Goal: Information Seeking & Learning: Learn about a topic

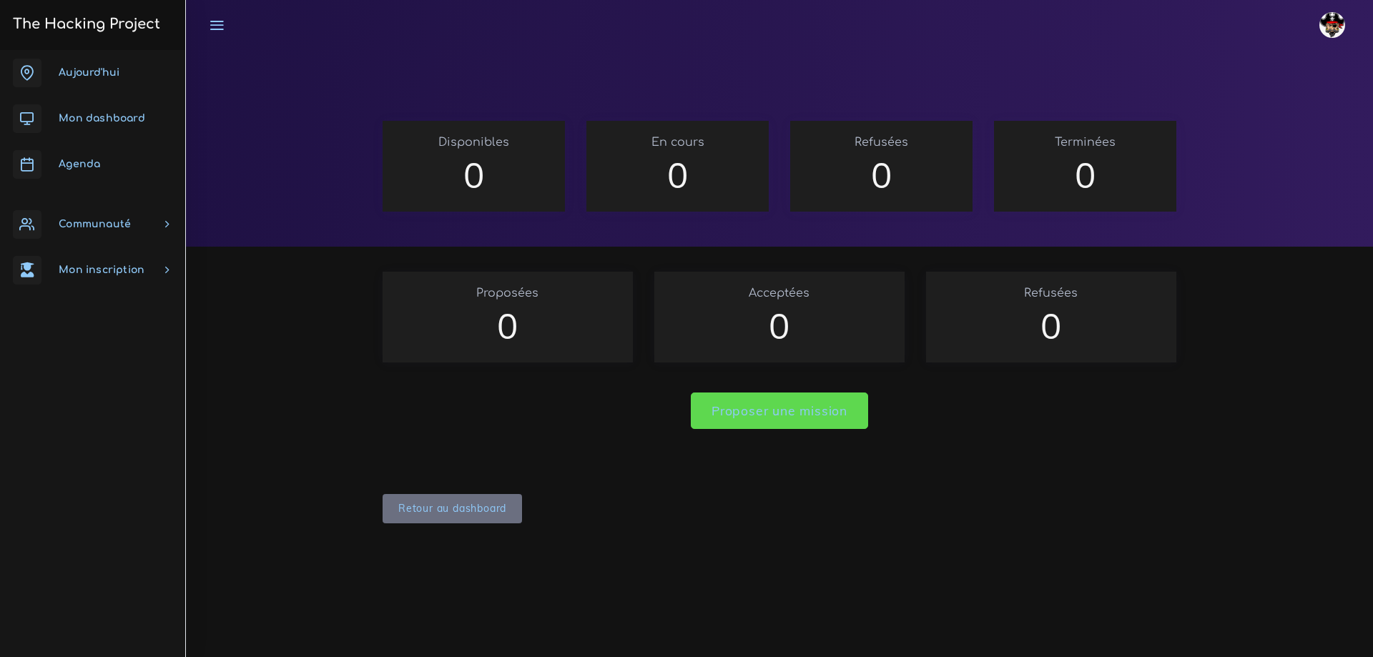
click at [1339, 33] on img at bounding box center [1332, 25] width 26 height 26
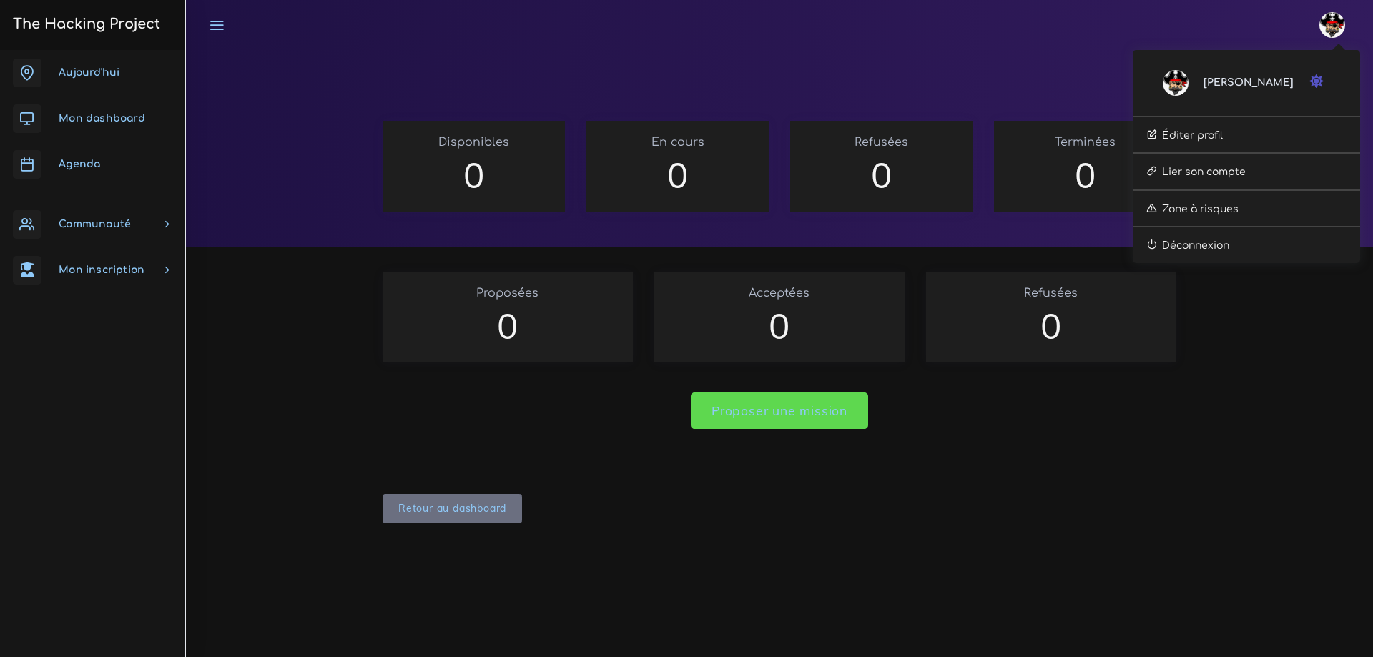
click at [89, 73] on span "Aujourd'hui" at bounding box center [89, 72] width 61 height 11
click at [51, 26] on h3 "The Hacking Project" at bounding box center [85, 24] width 152 height 16
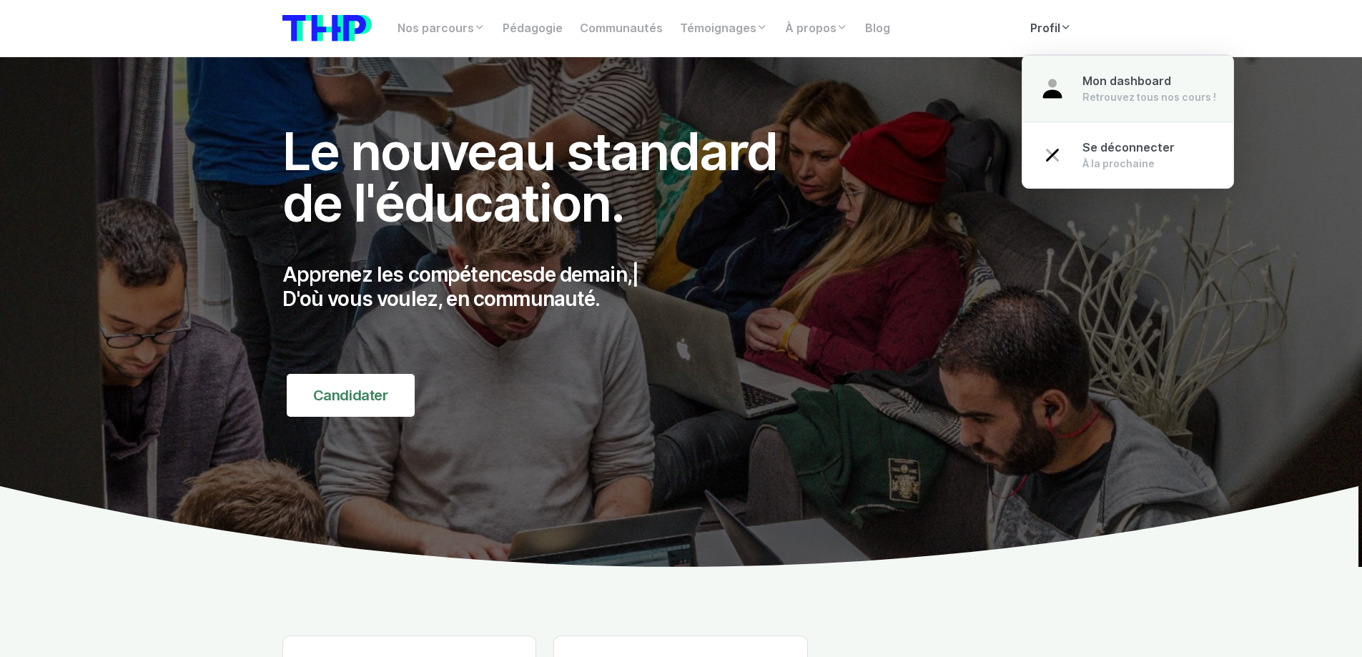
click at [1086, 79] on span "Mon dashboard" at bounding box center [1126, 81] width 89 height 14
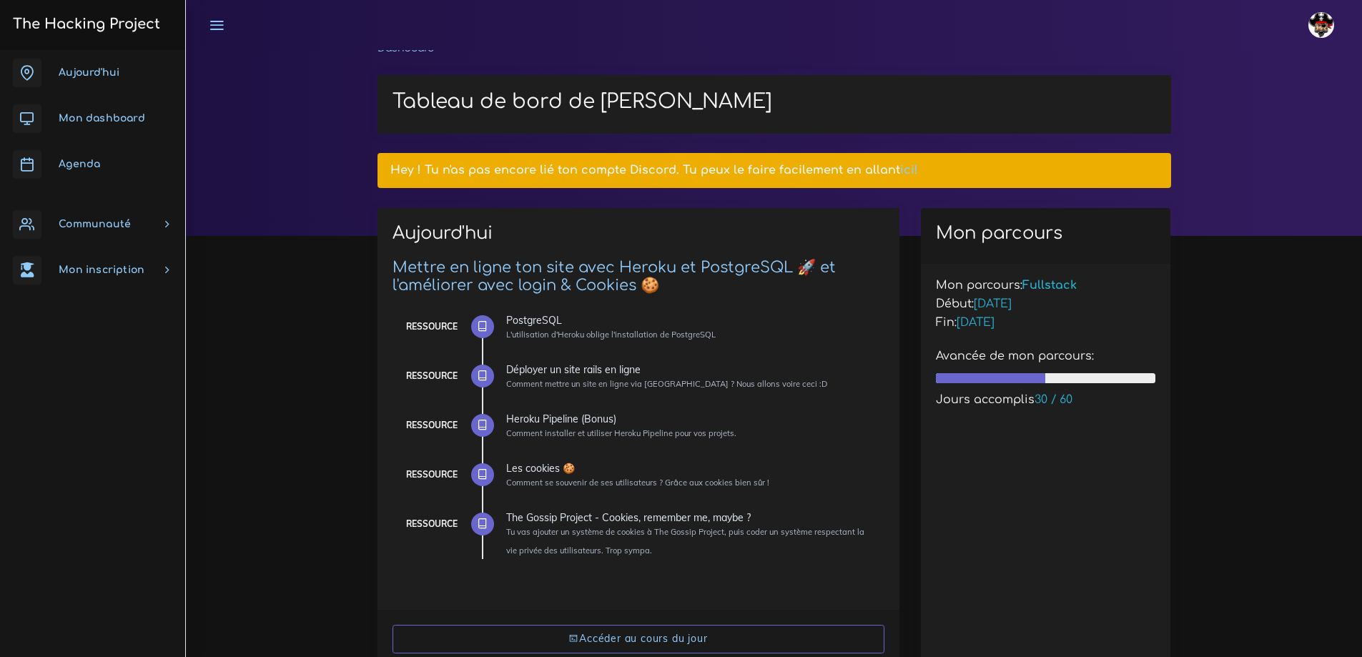
scroll to position [143, 0]
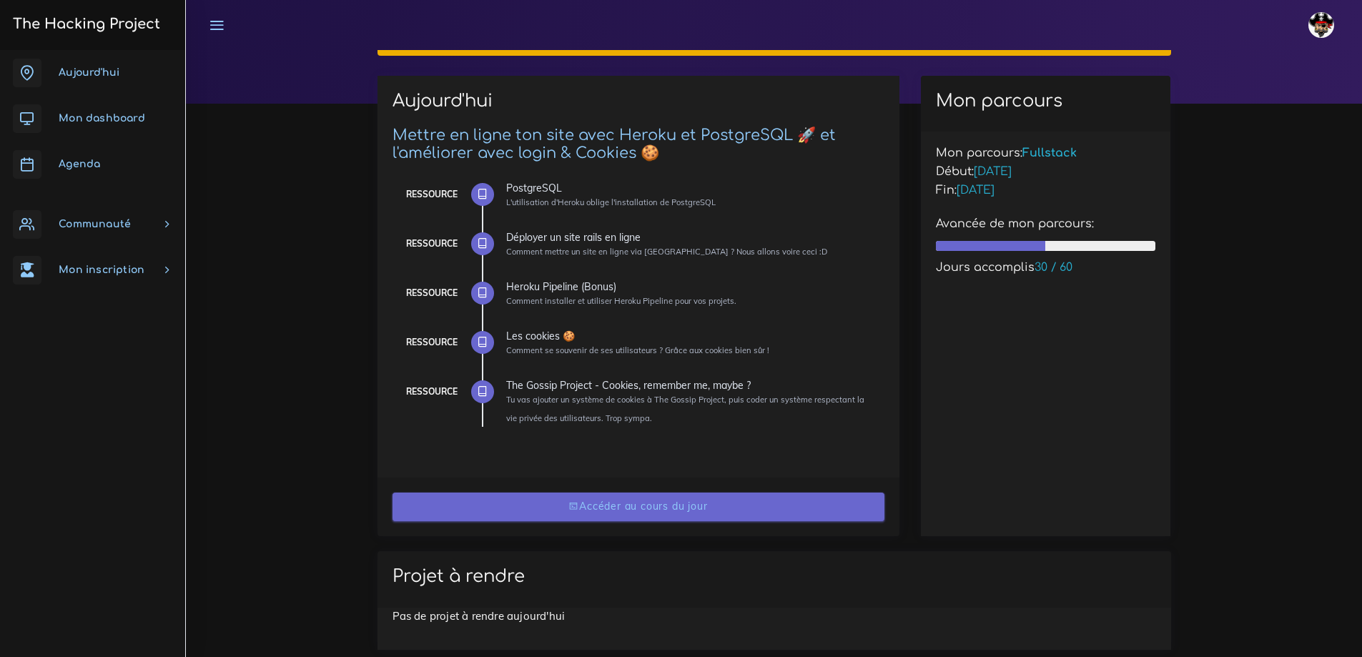
click at [630, 510] on link "Accéder au cours du jour" at bounding box center [639, 507] width 492 height 29
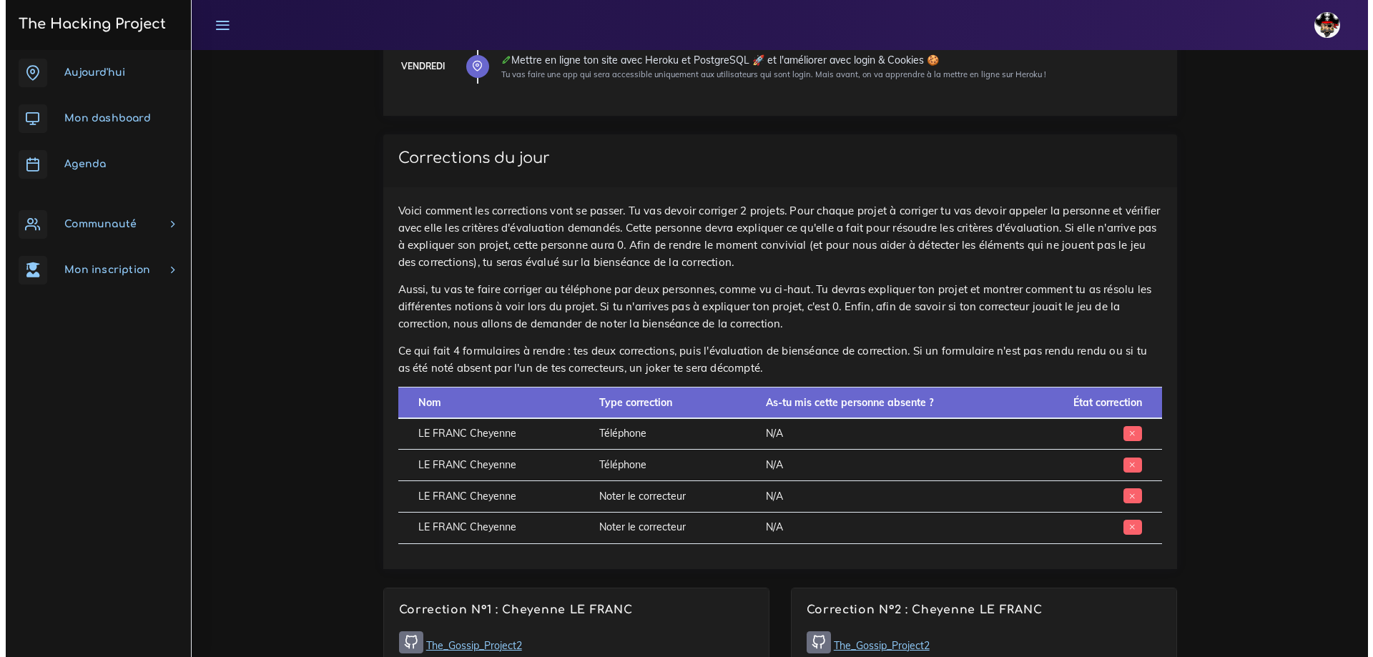
scroll to position [643, 0]
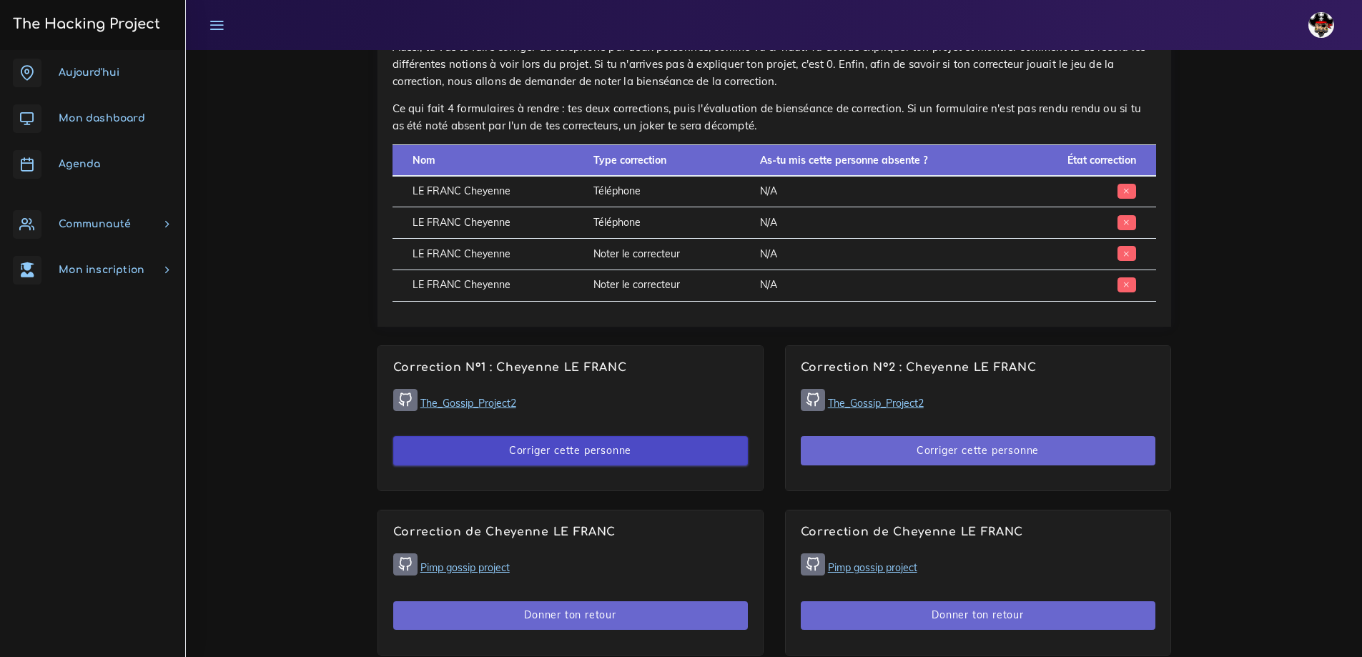
click at [606, 450] on button "Corriger cette personne" at bounding box center [570, 450] width 355 height 29
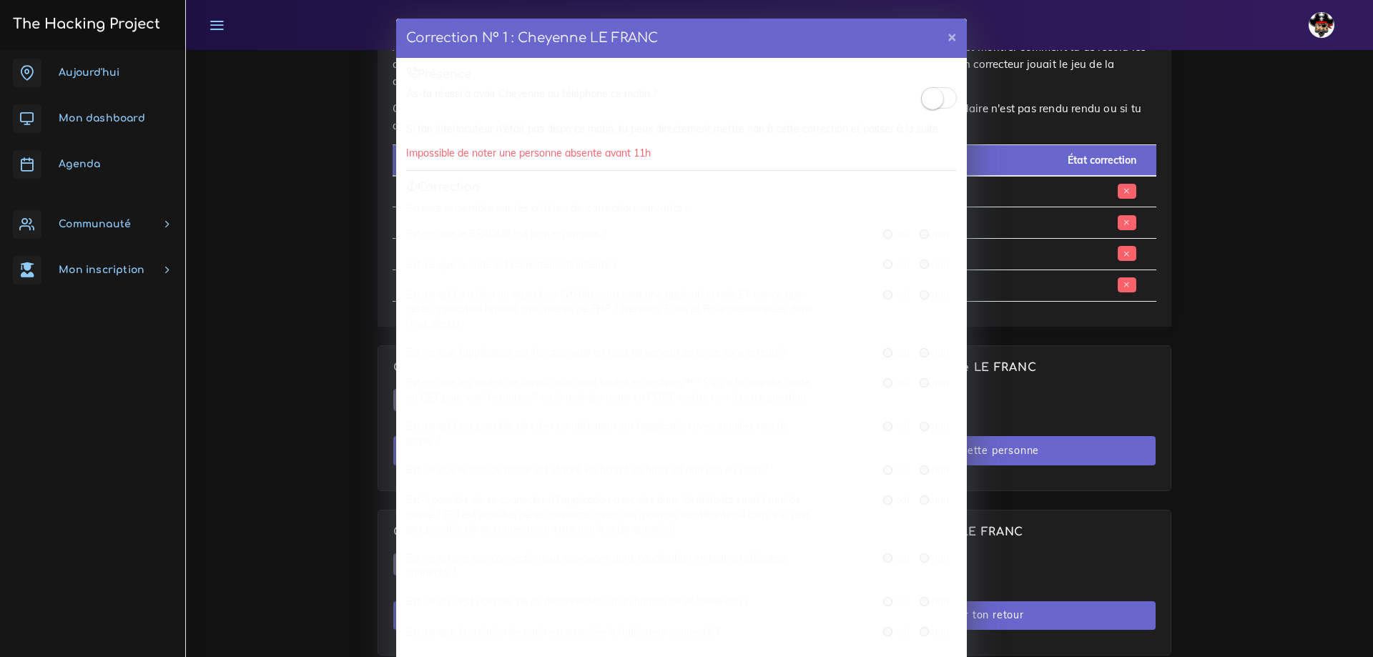
click at [926, 100] on small at bounding box center [932, 98] width 21 height 21
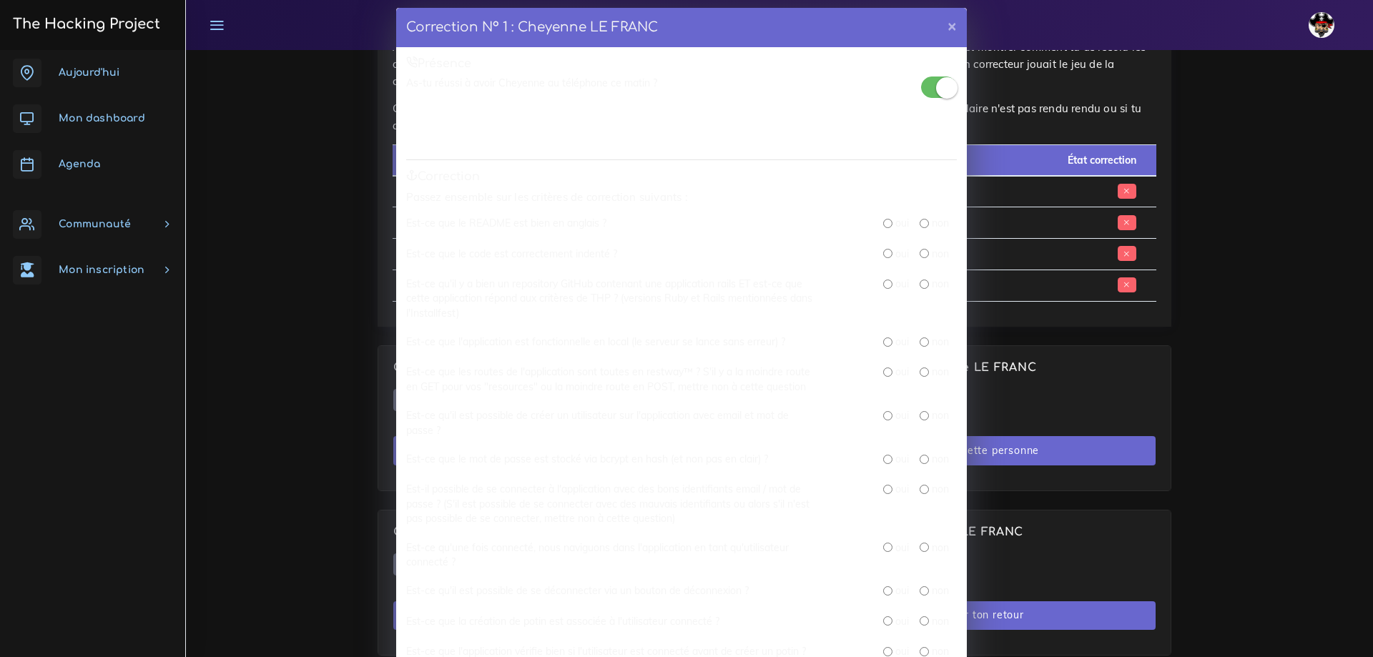
scroll to position [0, 0]
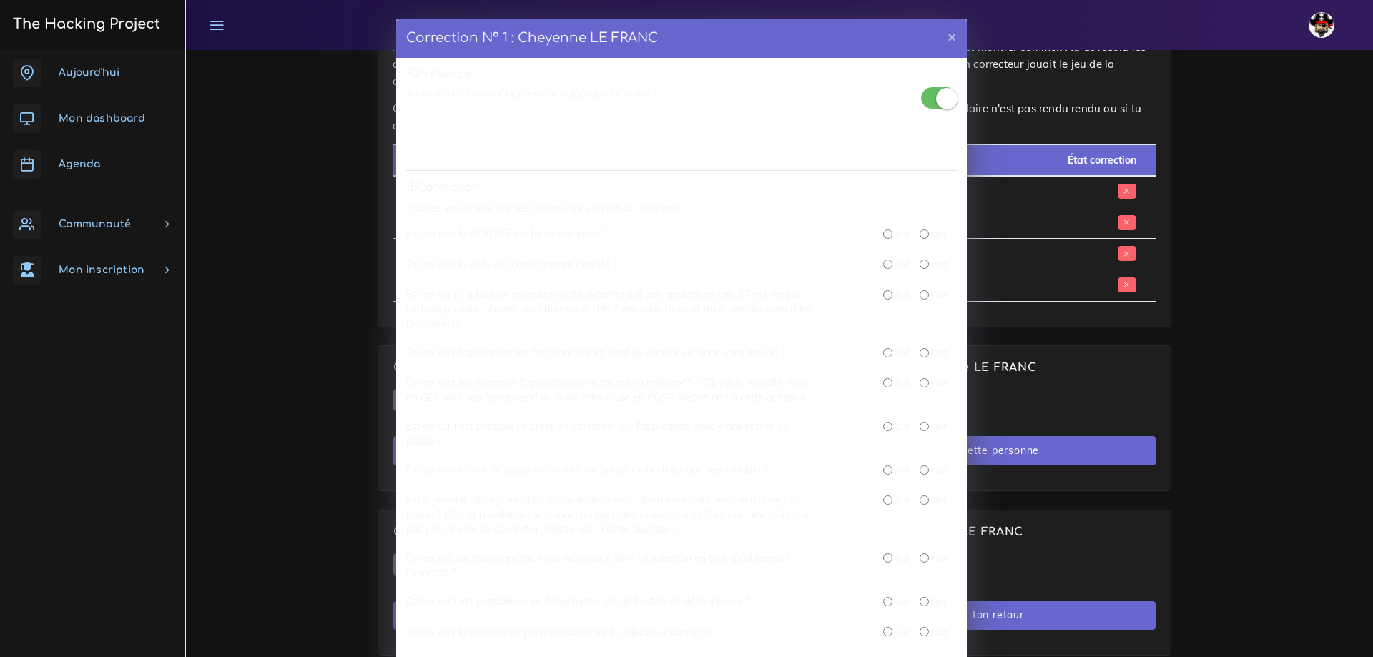
drag, startPoint x: 1368, startPoint y: 235, endPoint x: 1238, endPoint y: 172, distance: 143.6
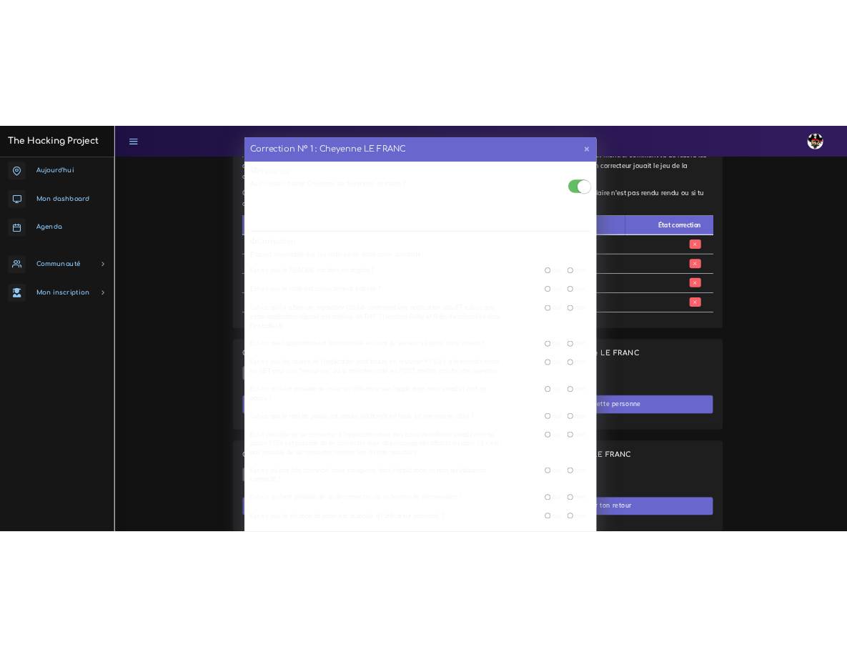
scroll to position [698, 0]
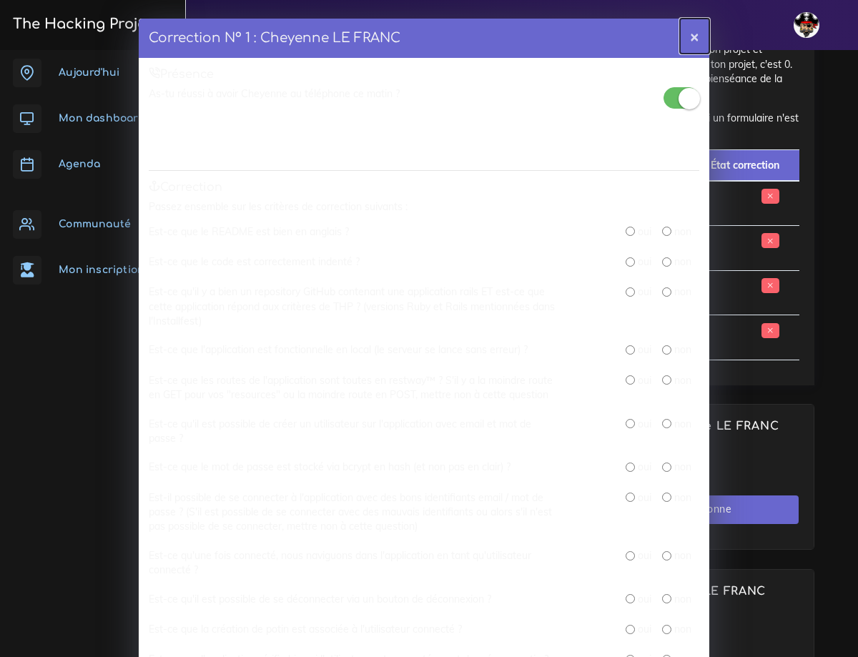
click at [692, 32] on button "×" at bounding box center [694, 36] width 29 height 35
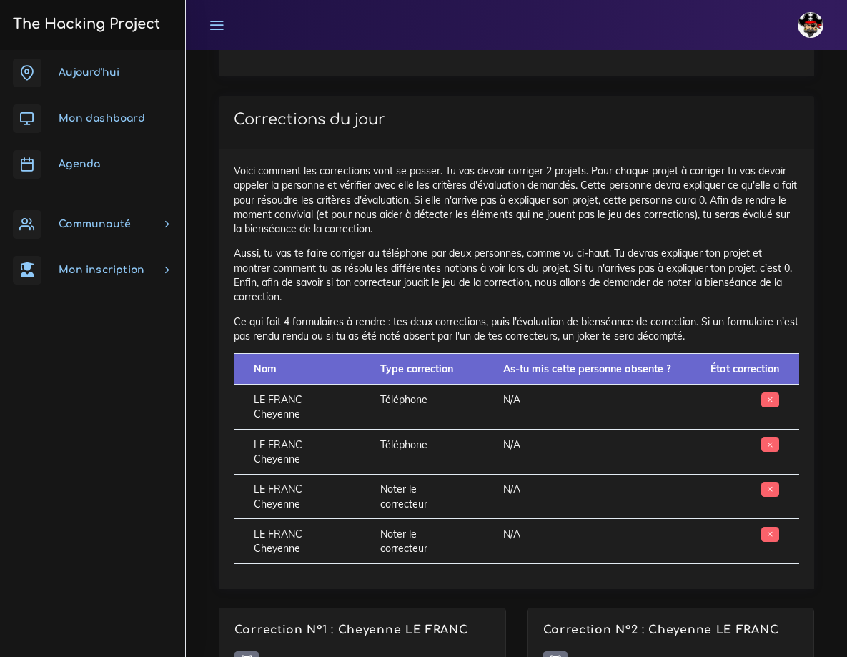
scroll to position [483, 0]
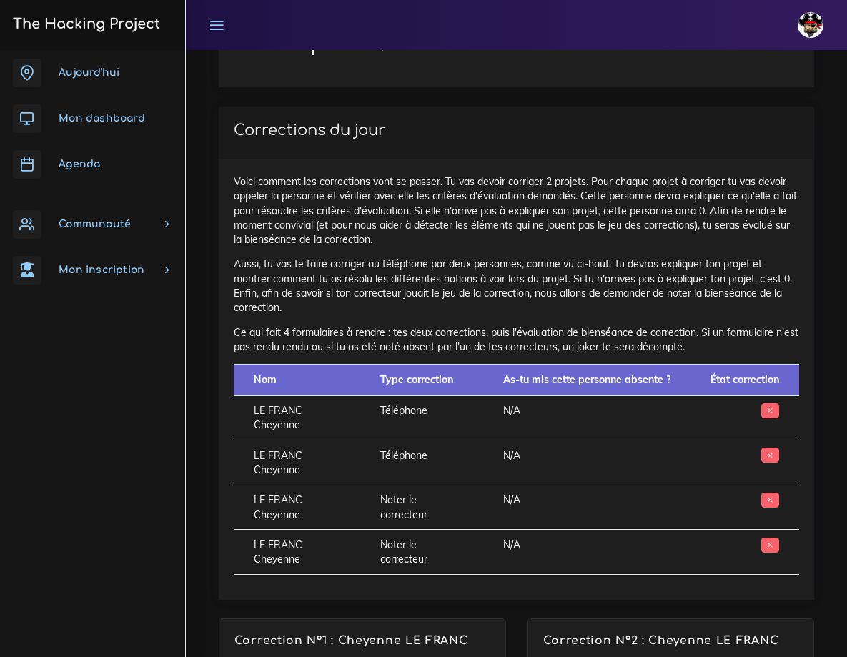
click at [99, 77] on span "Aujourd'hui" at bounding box center [89, 72] width 61 height 11
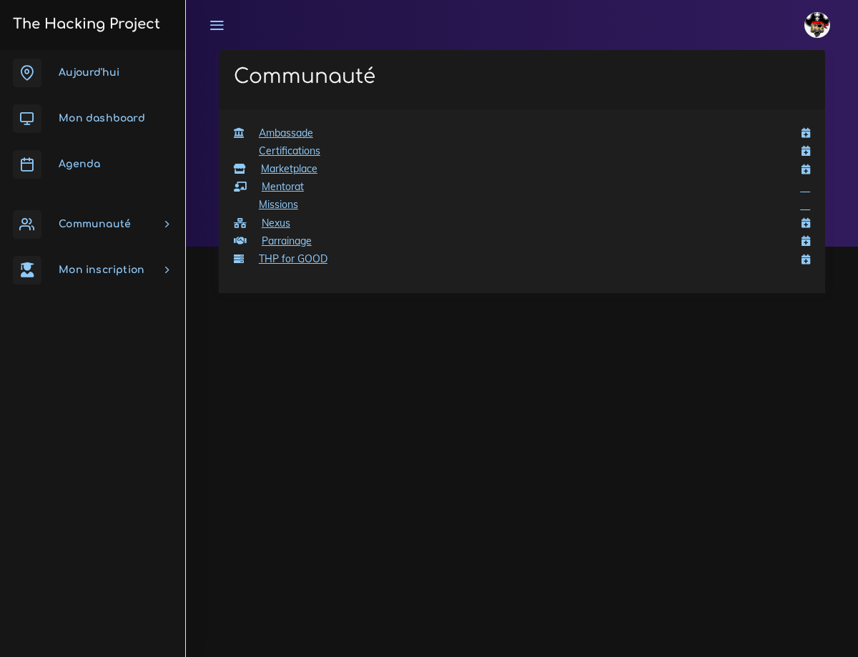
drag, startPoint x: 0, startPoint y: 0, endPoint x: 164, endPoint y: 224, distance: 277.3
click at [164, 224] on link "Communauté" at bounding box center [92, 225] width 185 height 46
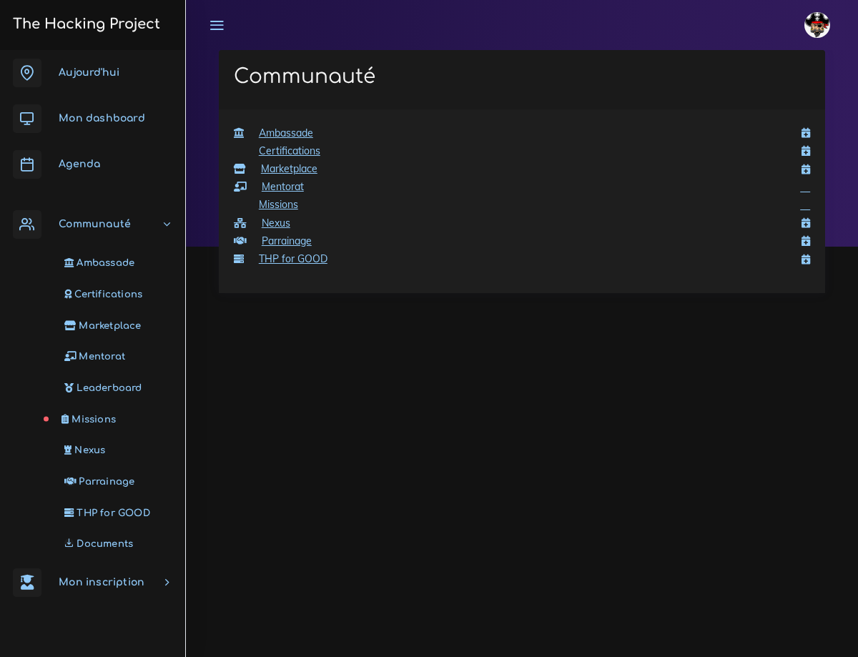
click at [99, 411] on link "Missions" at bounding box center [89, 419] width 185 height 31
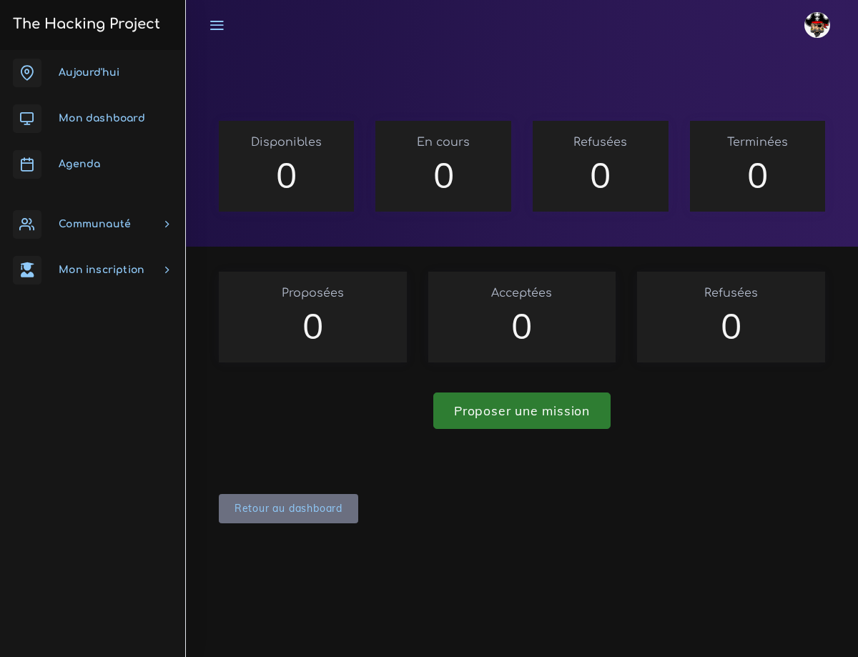
click at [80, 222] on span "Communauté" at bounding box center [95, 224] width 72 height 11
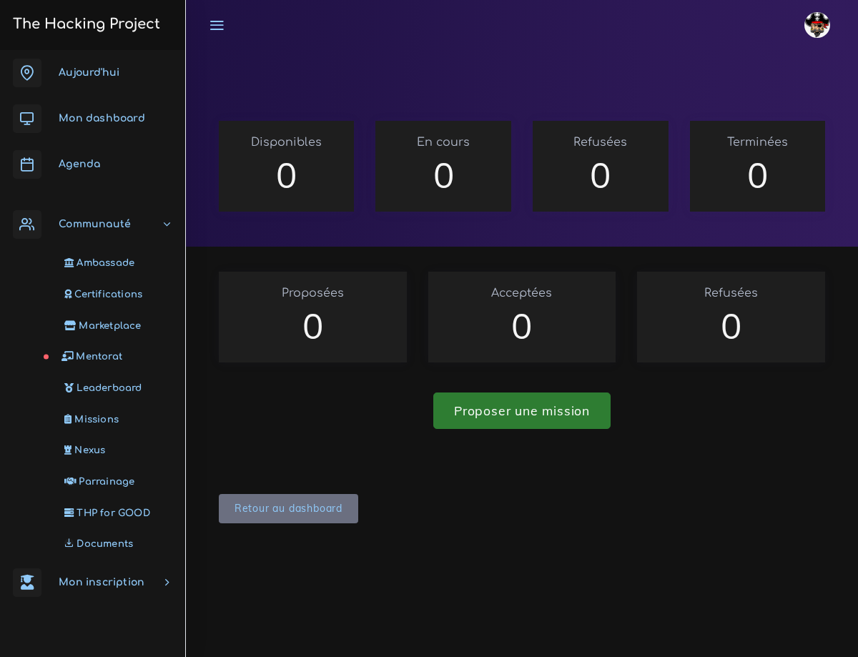
click at [98, 359] on span "Mentorat" at bounding box center [99, 356] width 46 height 11
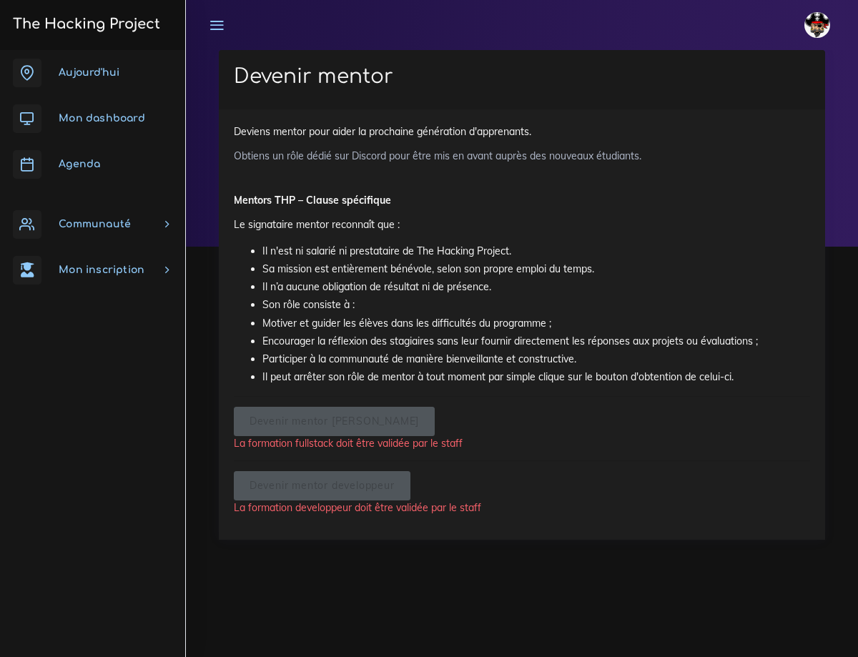
click at [83, 219] on span "Communauté" at bounding box center [95, 224] width 72 height 11
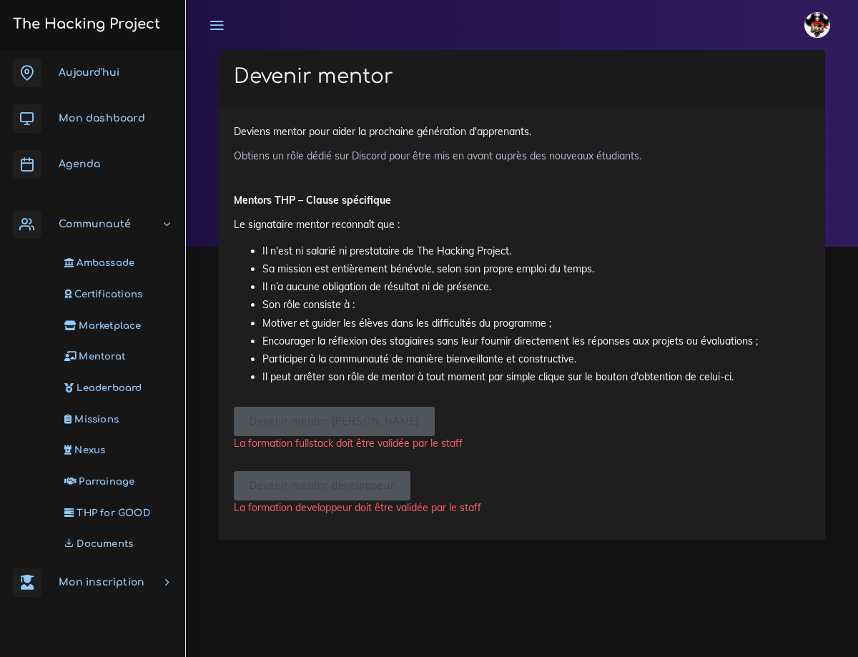
click at [39, 225] on icon at bounding box center [27, 224] width 29 height 29
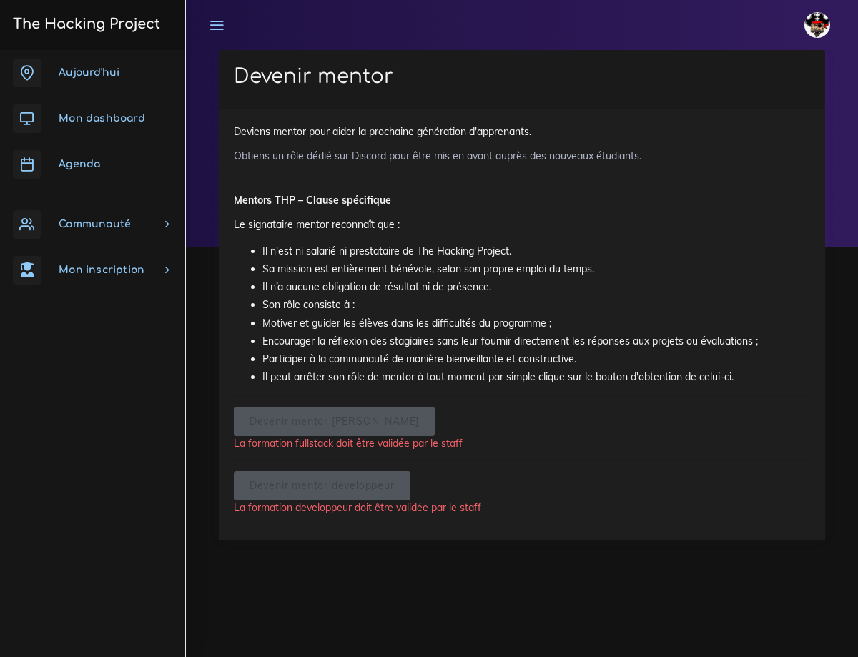
click at [39, 225] on icon at bounding box center [27, 224] width 29 height 29
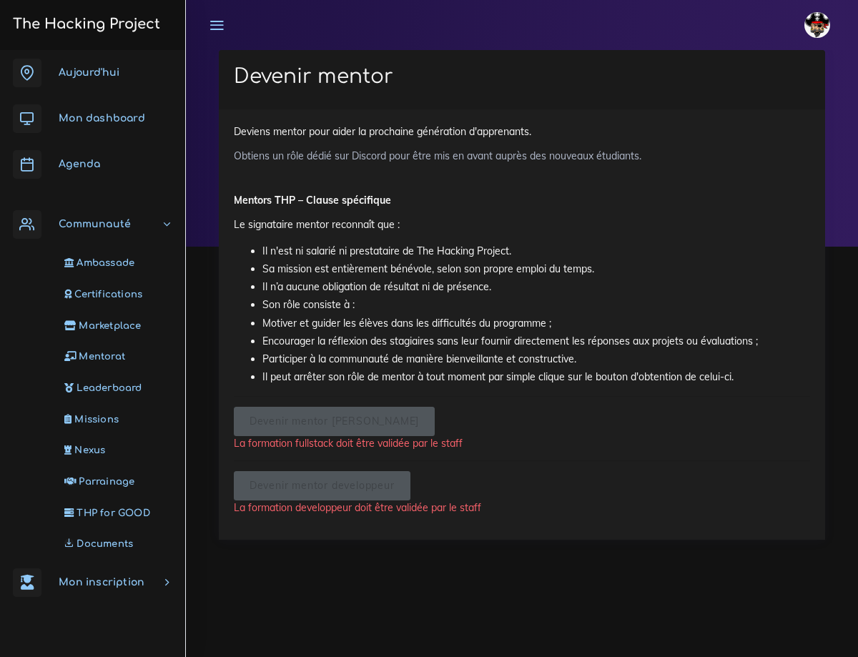
click at [94, 220] on span "Communauté" at bounding box center [95, 224] width 72 height 11
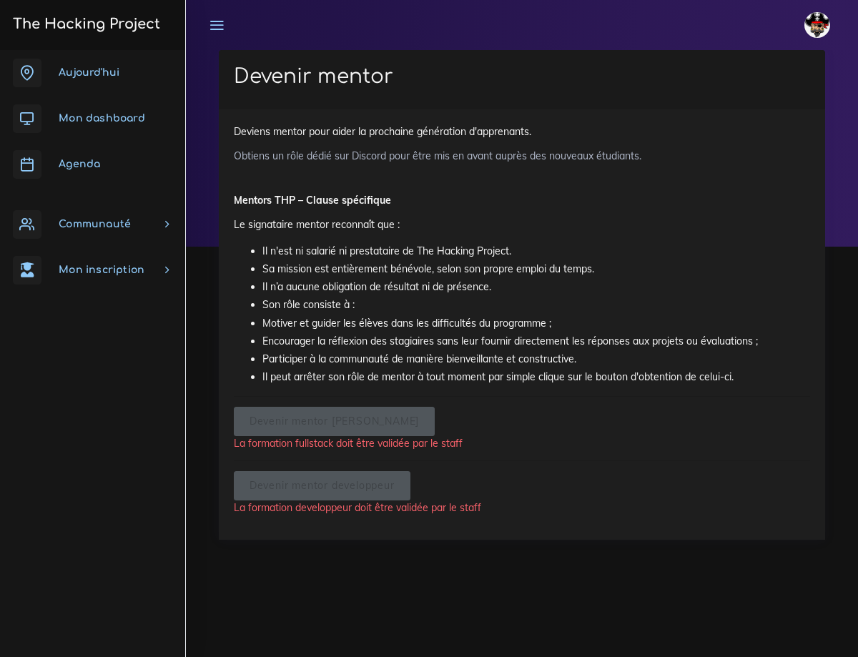
click at [94, 220] on span "Communauté" at bounding box center [95, 224] width 72 height 11
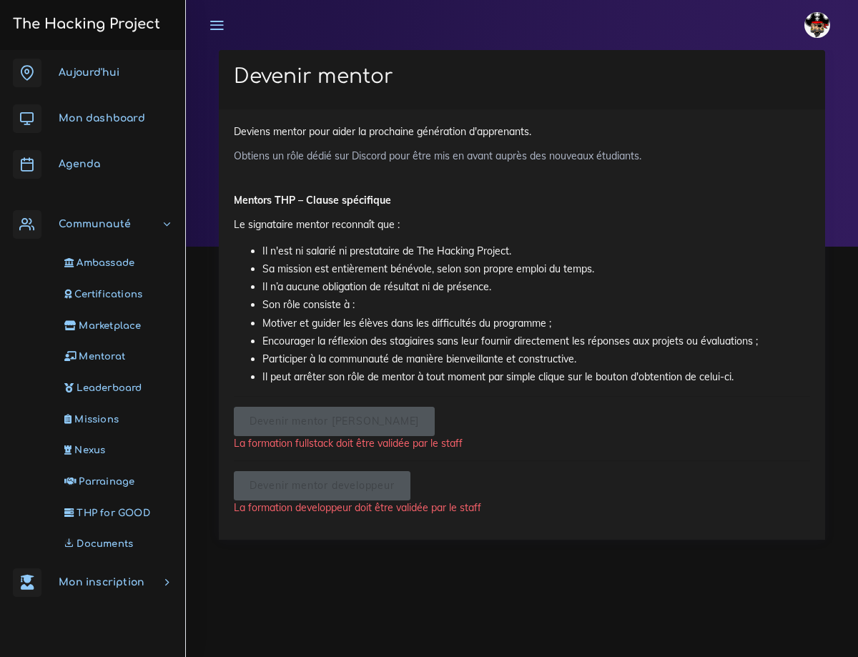
click at [117, 541] on span "Documents" at bounding box center [105, 543] width 56 height 11
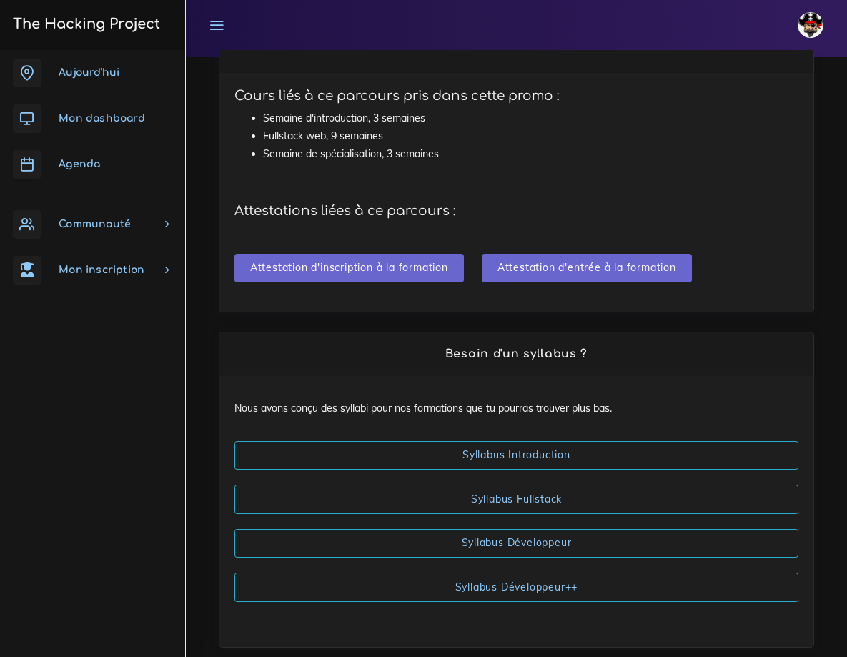
scroll to position [214, 0]
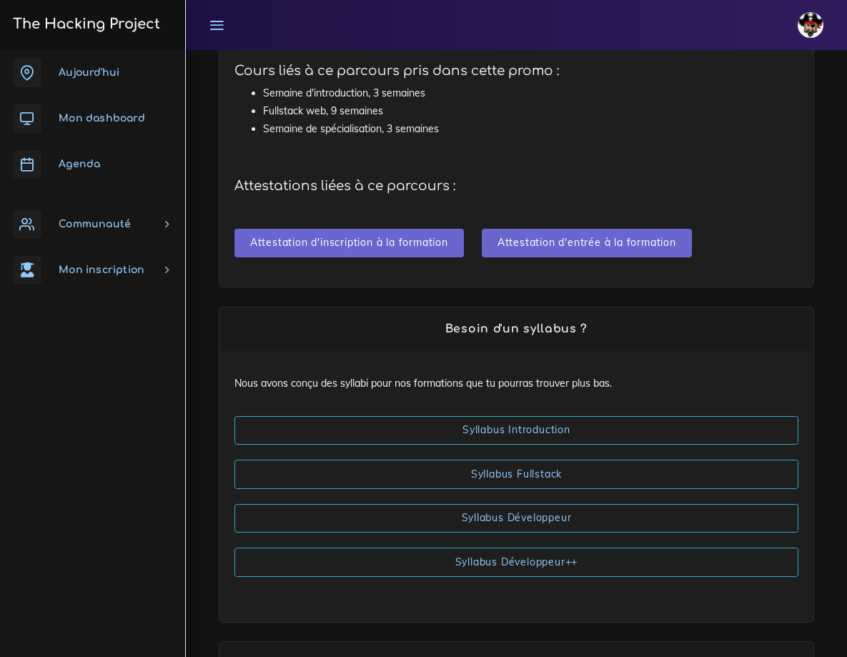
click at [394, 227] on form "Attestation d'inscription à la formation Attestation d'entrée à la formation" at bounding box center [517, 236] width 564 height 44
click at [391, 243] on input "Attestation d'inscription à la formation" at bounding box center [350, 243] width 230 height 29
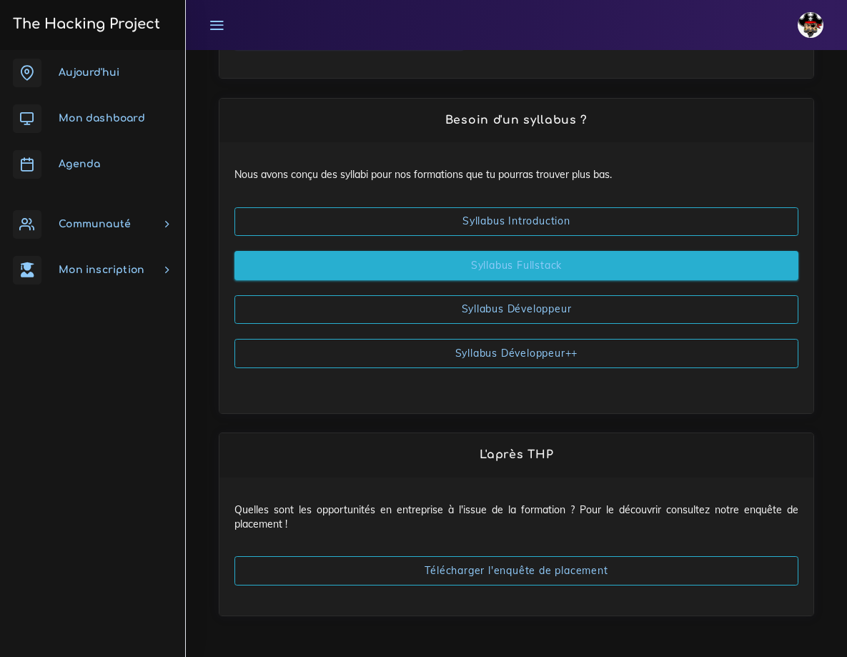
scroll to position [437, 0]
click at [528, 264] on link "Syllabus Fullstack" at bounding box center [517, 265] width 564 height 29
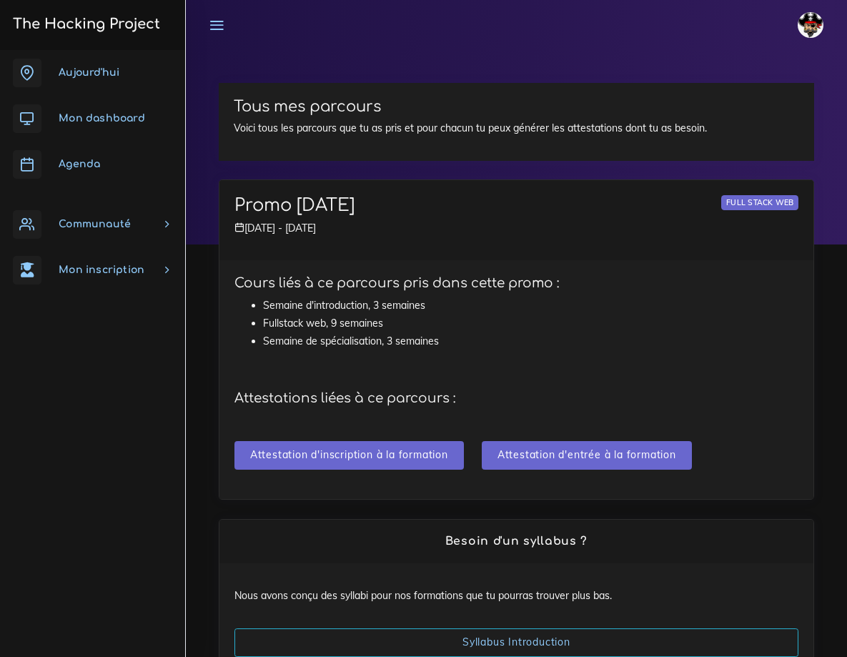
scroll to position [0, 0]
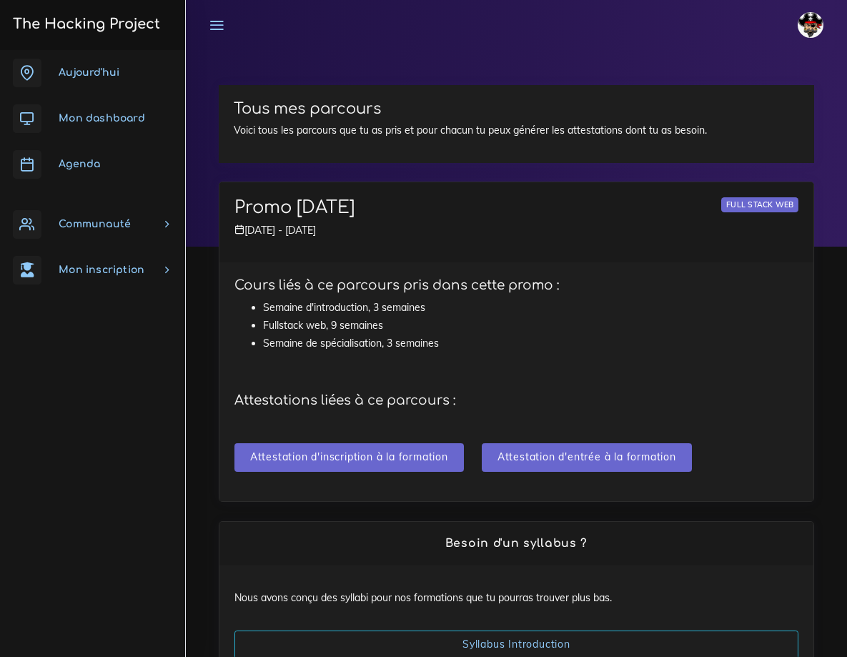
click at [94, 127] on link "Mon dashboard" at bounding box center [92, 119] width 185 height 46
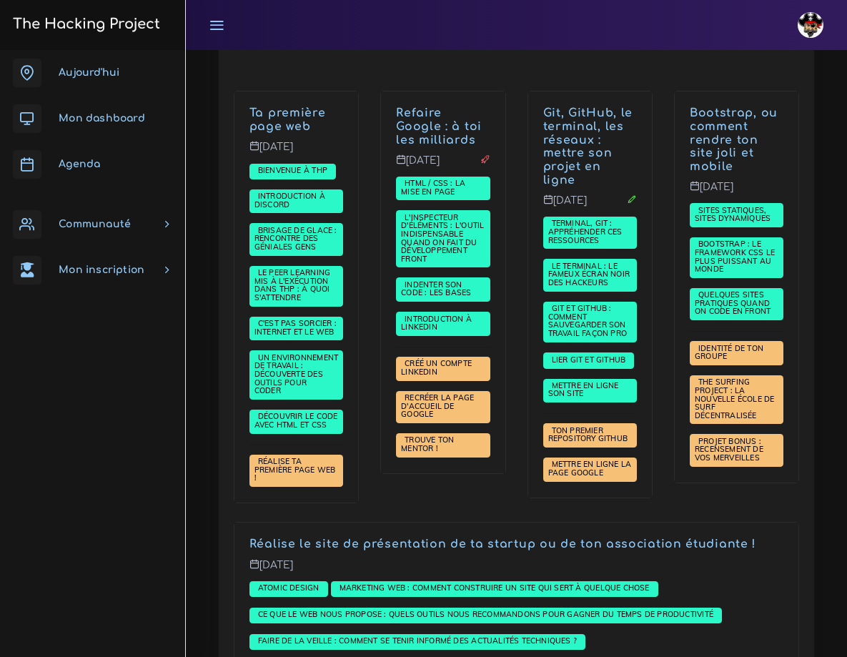
scroll to position [286, 0]
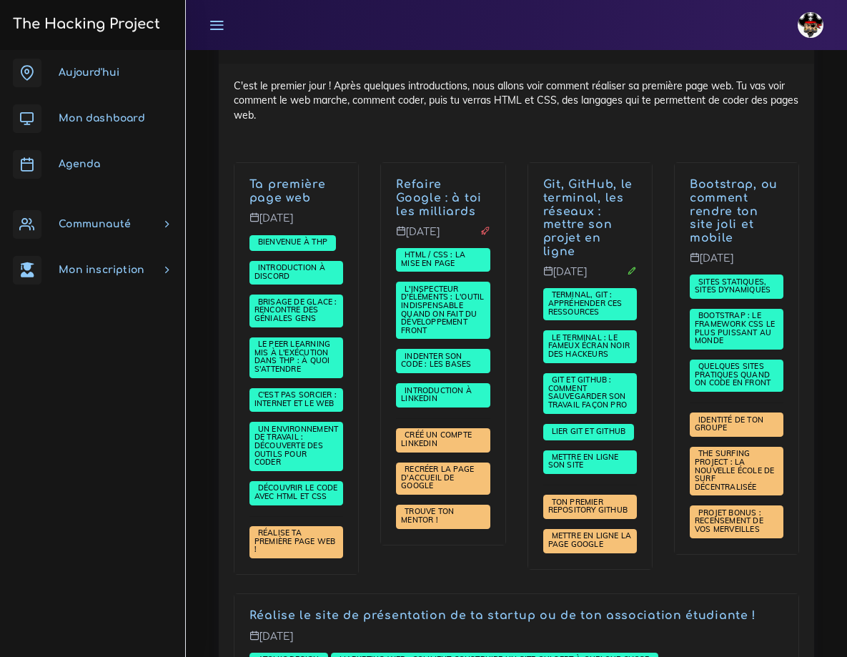
click at [132, 225] on link "Communauté" at bounding box center [92, 225] width 185 height 46
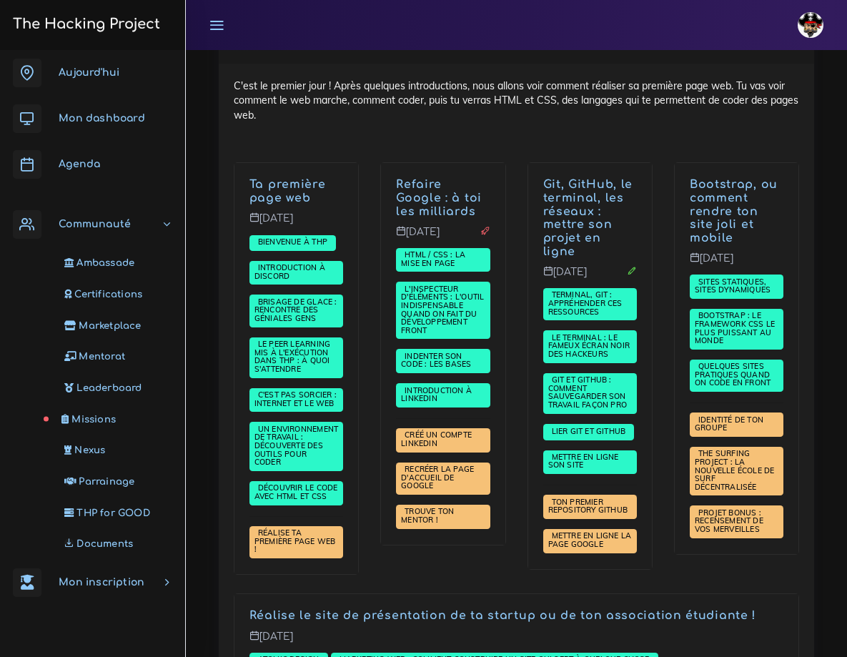
click at [101, 423] on span "Missions" at bounding box center [93, 419] width 44 height 11
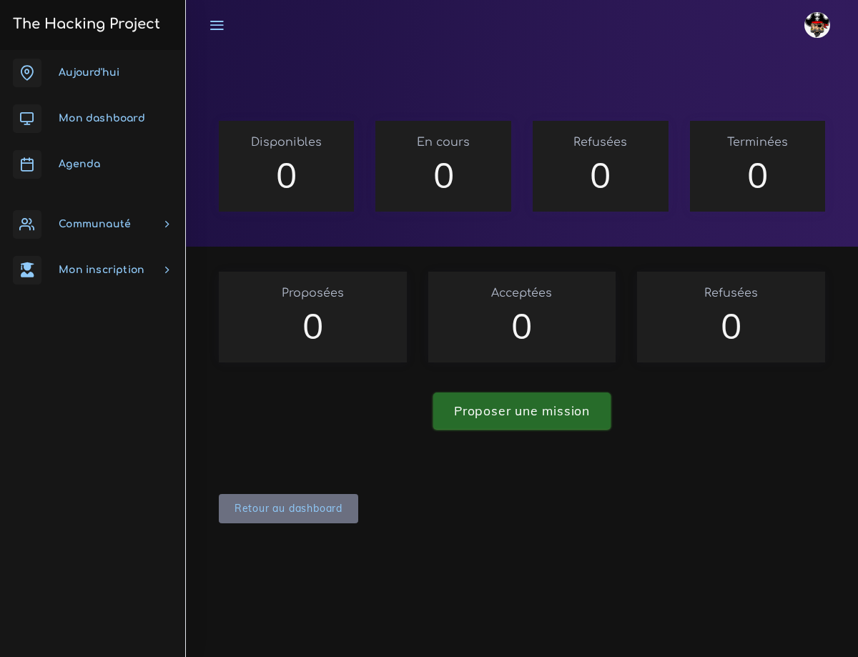
click at [517, 413] on link "Proposer une mission" at bounding box center [521, 411] width 177 height 37
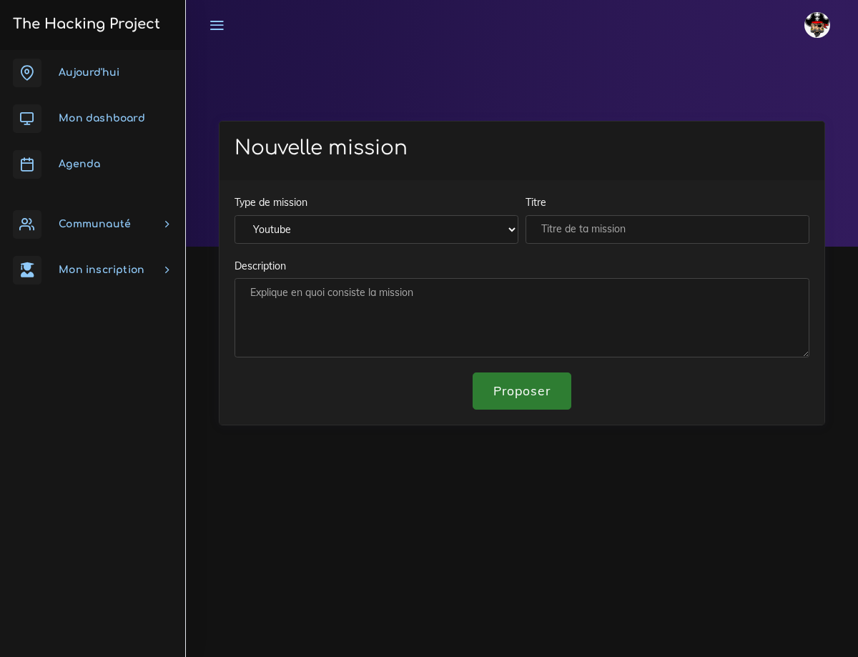
drag, startPoint x: 97, startPoint y: 119, endPoint x: 162, endPoint y: 132, distance: 66.2
click at [97, 119] on span "Mon dashboard" at bounding box center [102, 118] width 87 height 11
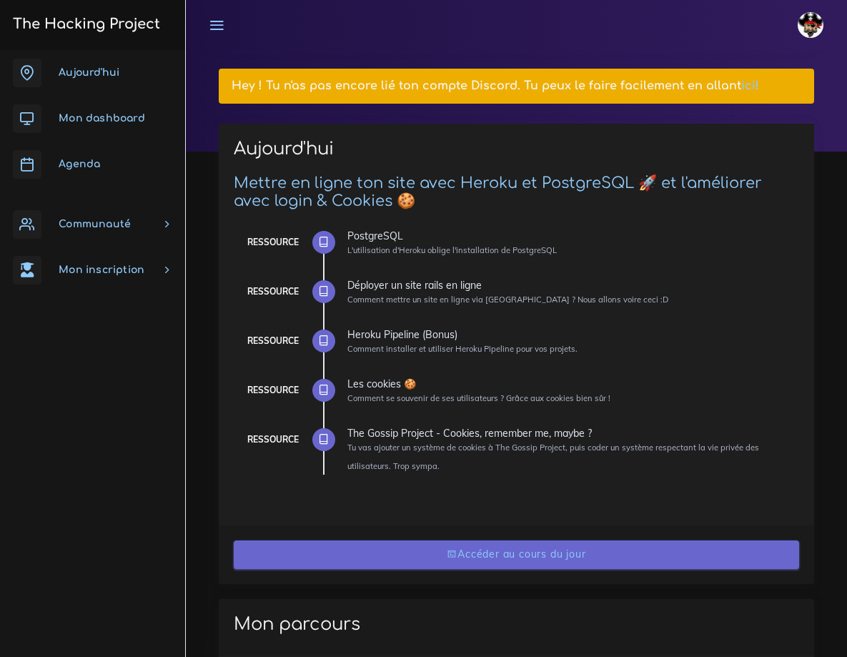
scroll to position [429, 0]
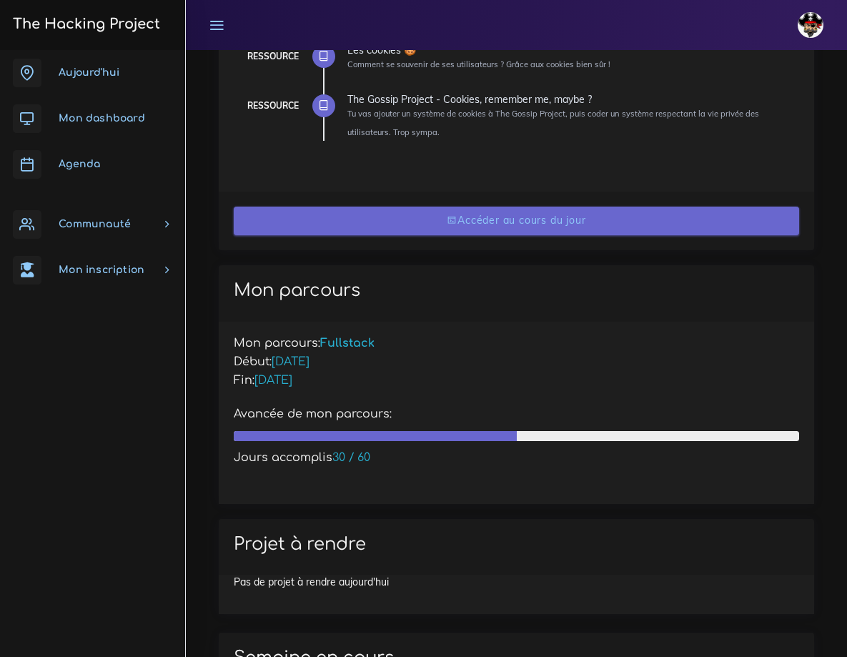
click at [473, 236] on link "Accéder au cours du jour" at bounding box center [517, 221] width 566 height 29
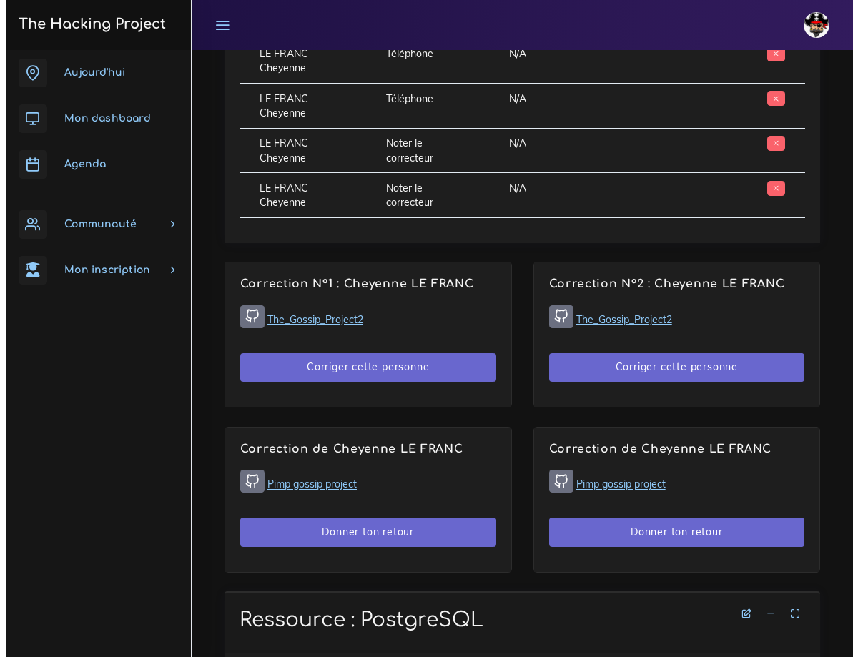
scroll to position [858, 0]
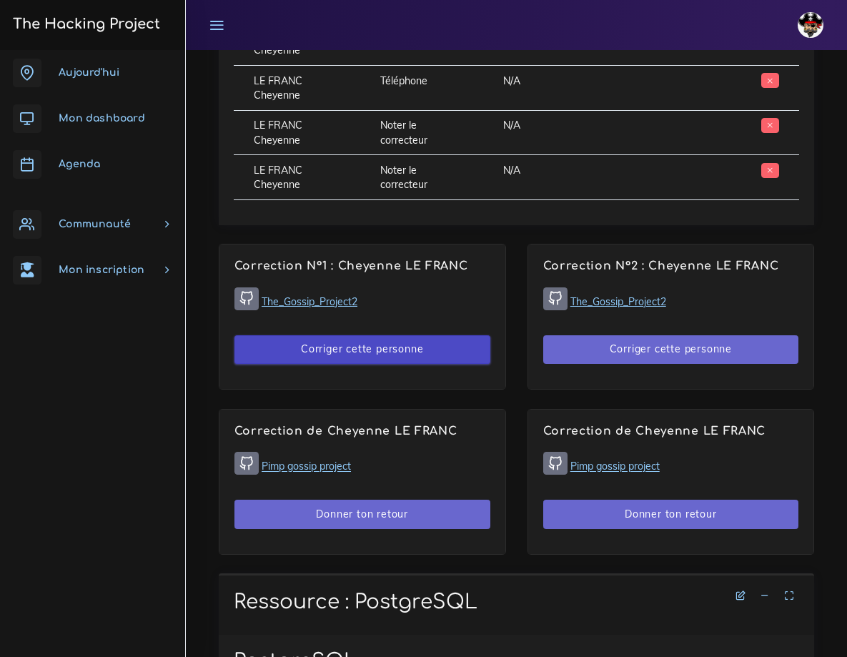
click at [387, 365] on button "Corriger cette personne" at bounding box center [363, 349] width 256 height 29
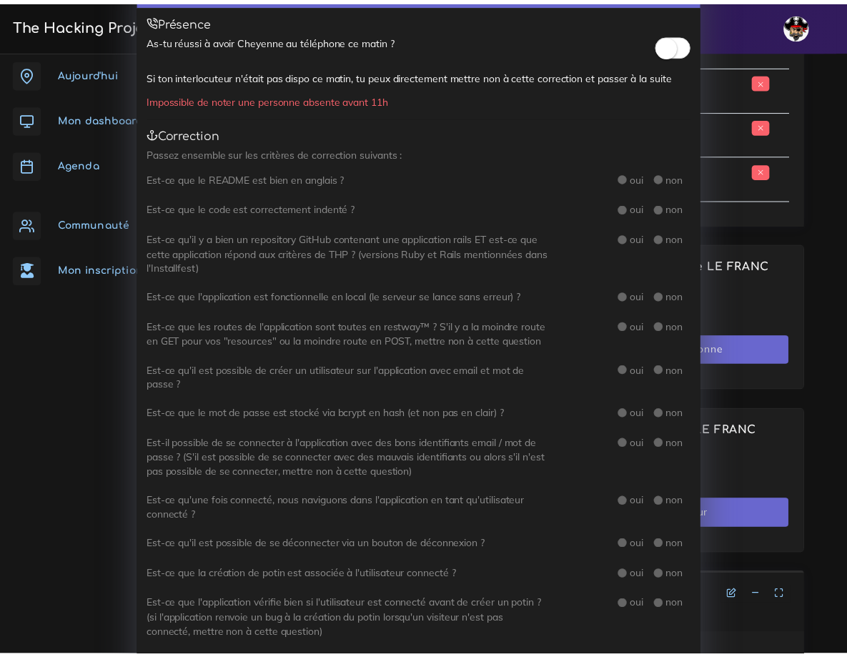
scroll to position [0, 0]
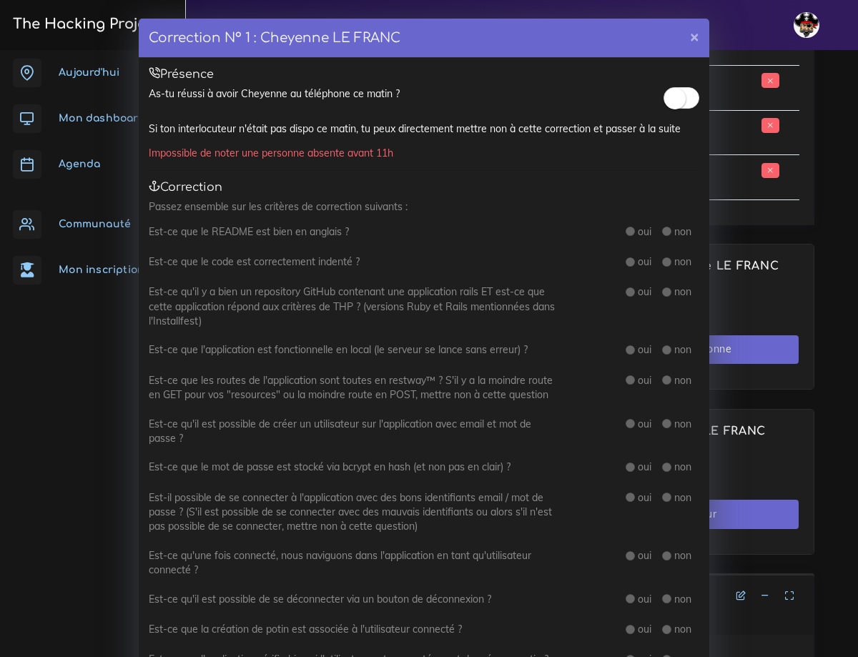
click at [674, 91] on small at bounding box center [674, 98] width 21 height 21
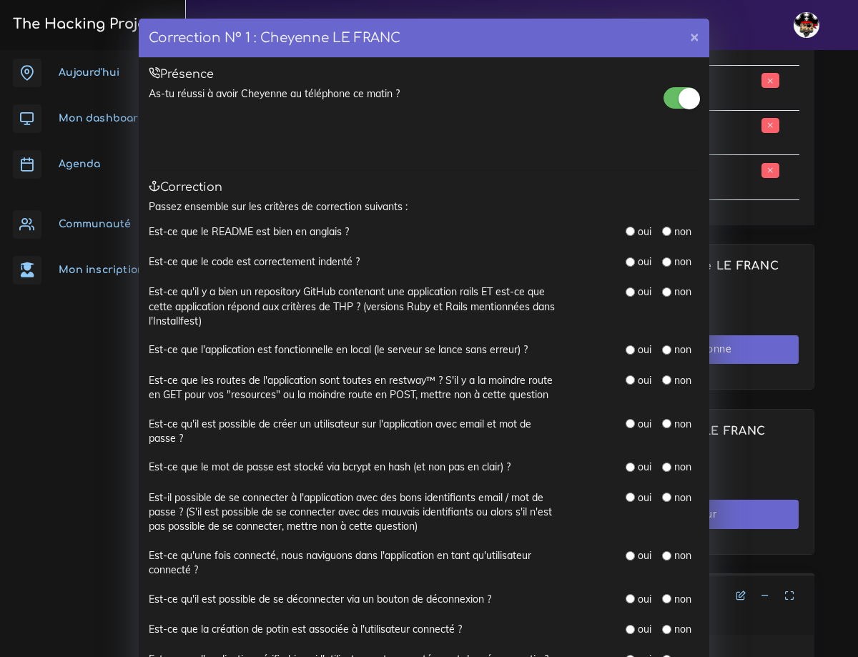
click at [679, 99] on small at bounding box center [689, 98] width 21 height 21
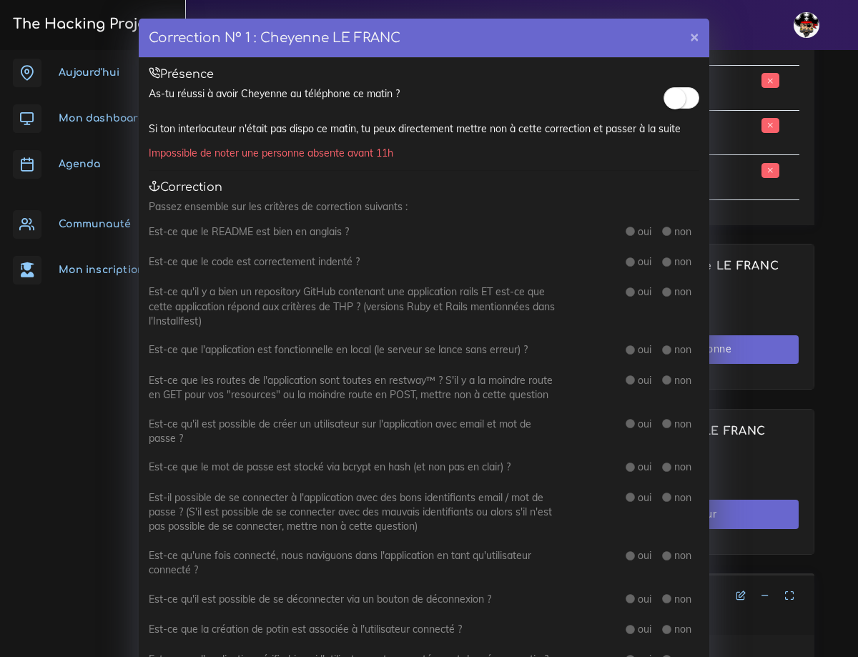
click at [679, 99] on small at bounding box center [674, 98] width 21 height 21
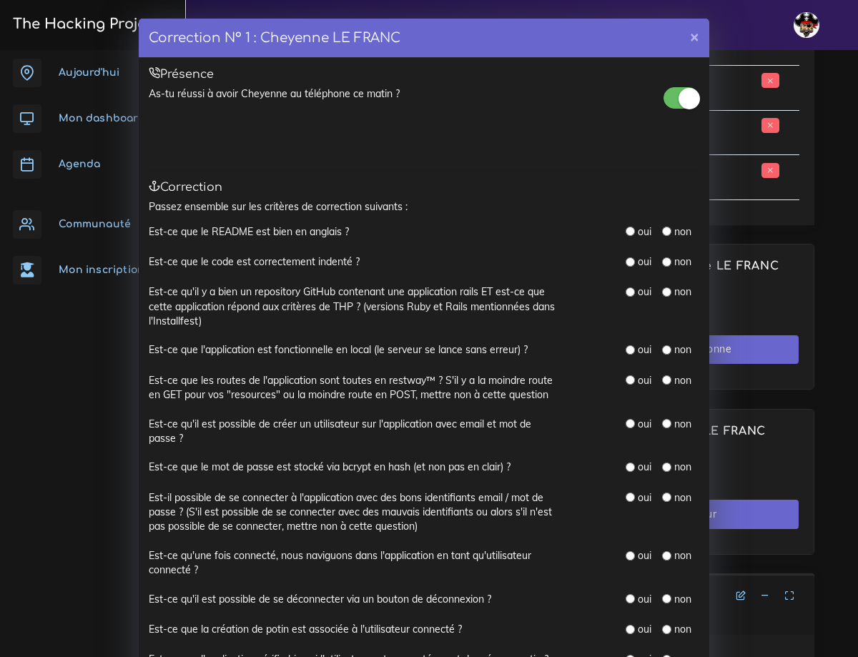
click at [679, 99] on small at bounding box center [689, 98] width 21 height 21
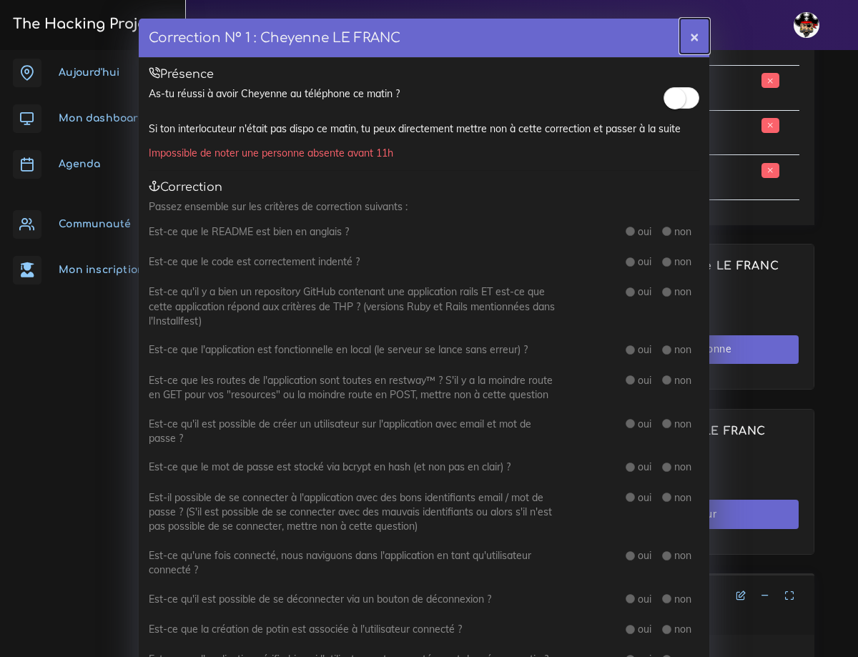
click at [688, 33] on button "×" at bounding box center [694, 36] width 29 height 35
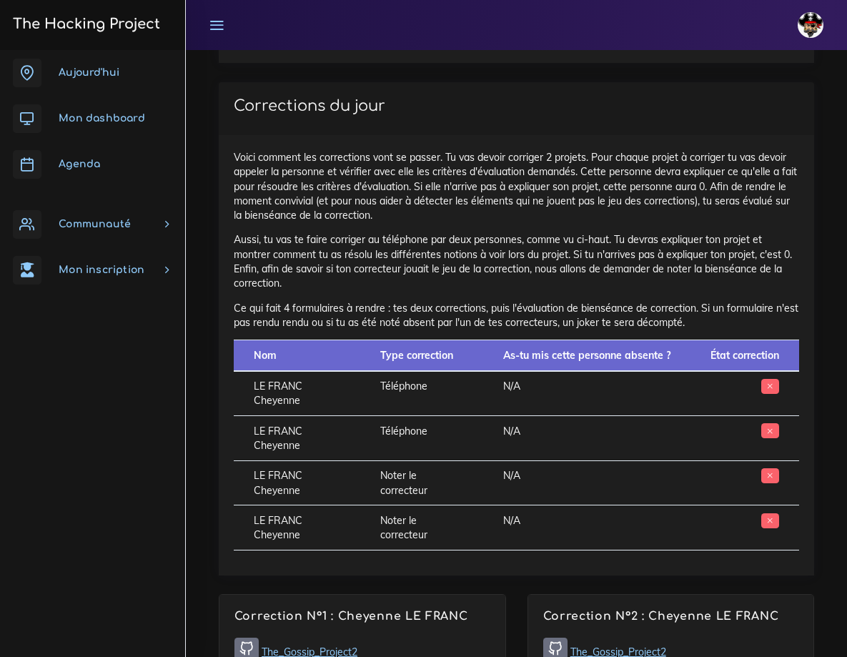
scroll to position [500, 0]
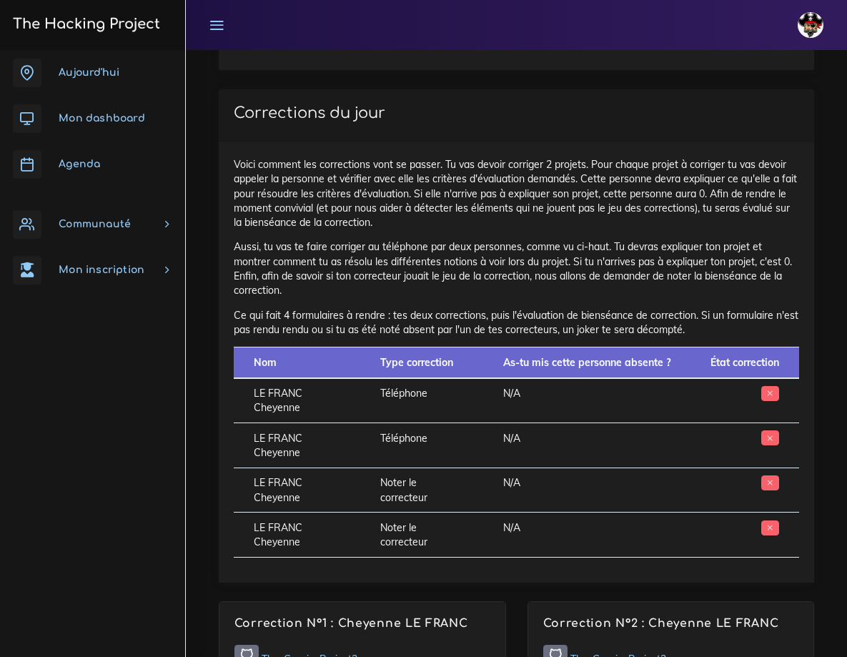
click at [84, 164] on span "Agenda" at bounding box center [79, 164] width 41 height 11
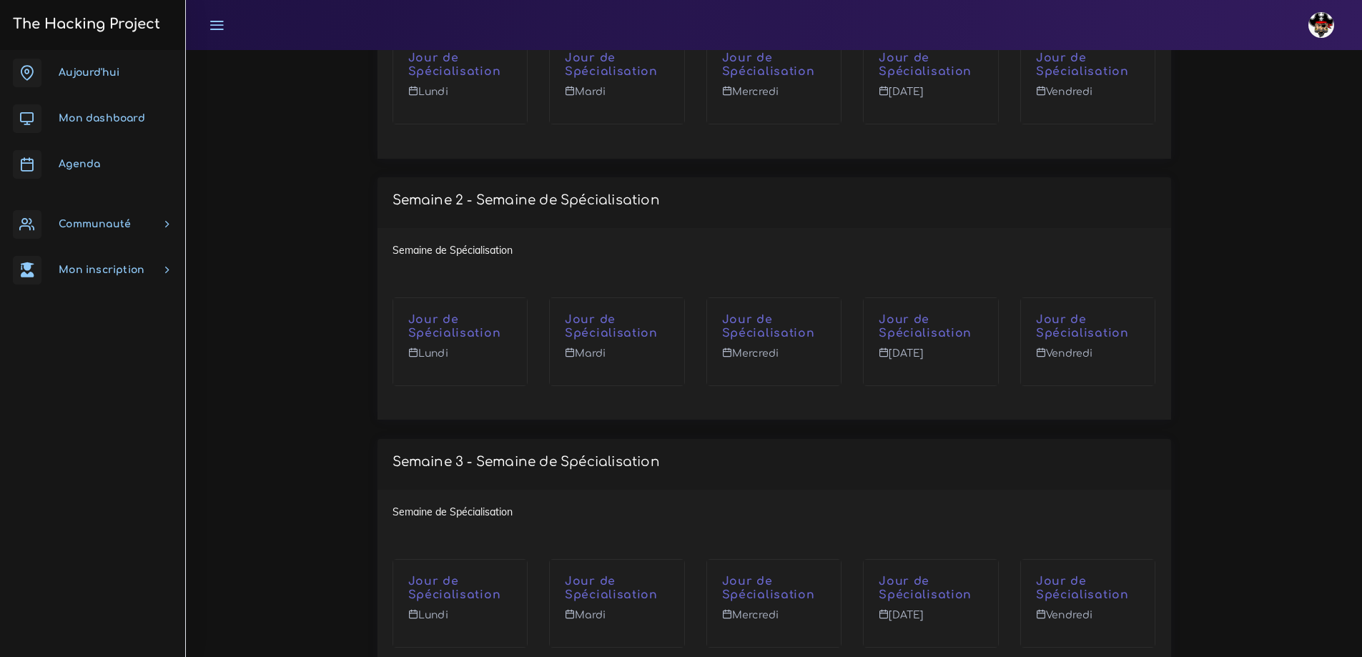
scroll to position [6350, 0]
